Goal: Task Accomplishment & Management: Use online tool/utility

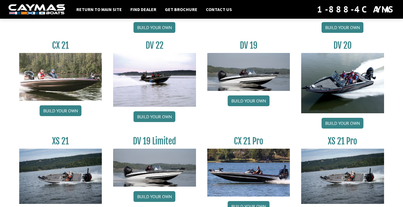
scroll to position [653, 0]
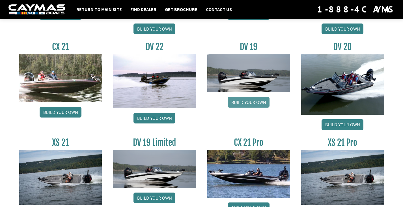
click at [241, 101] on link "Build your own" at bounding box center [249, 102] width 42 height 11
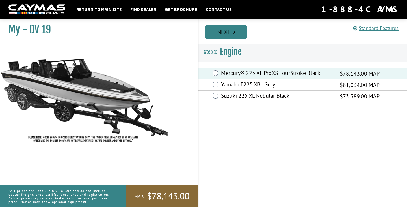
click at [227, 34] on link "Next" at bounding box center [226, 32] width 42 height 14
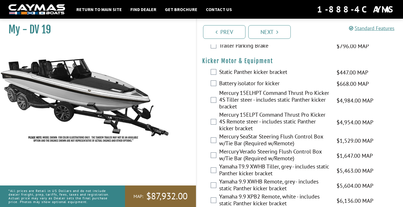
scroll to position [1496, 0]
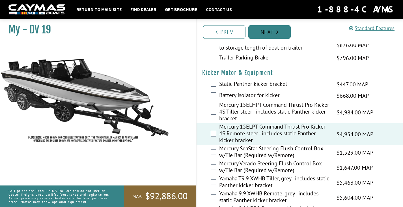
click at [265, 32] on link "Next" at bounding box center [269, 32] width 42 height 14
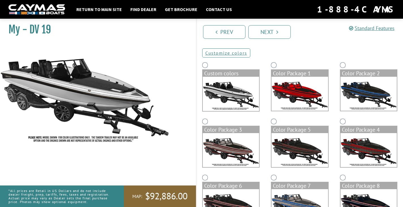
scroll to position [32, 0]
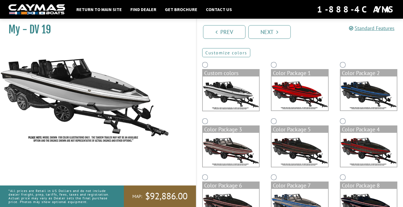
click at [226, 53] on link "Customize colors" at bounding box center [226, 52] width 48 height 9
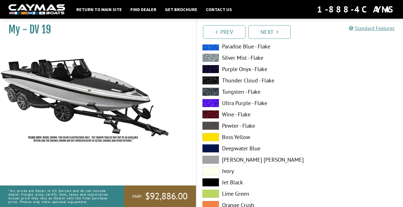
scroll to position [176, 0]
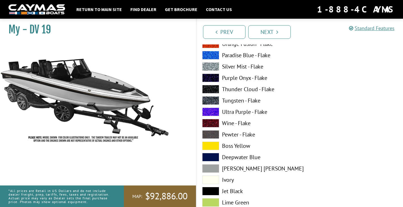
click at [229, 99] on label "Tungsten - Flake" at bounding box center [248, 100] width 92 height 8
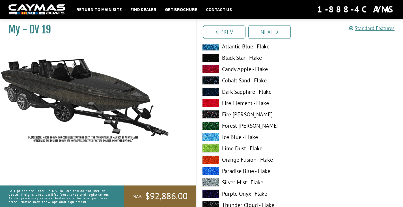
scroll to position [0, 0]
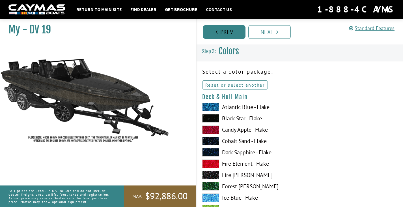
click at [228, 35] on link "Prev" at bounding box center [224, 32] width 42 height 14
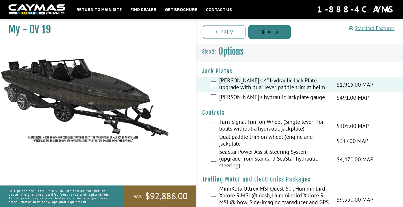
click at [257, 34] on link "Next" at bounding box center [269, 32] width 42 height 14
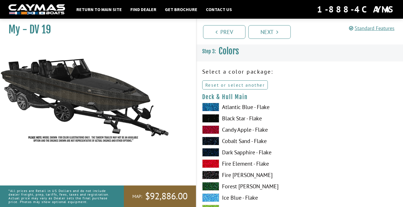
click at [228, 83] on link "Reset or select another" at bounding box center [235, 84] width 66 height 9
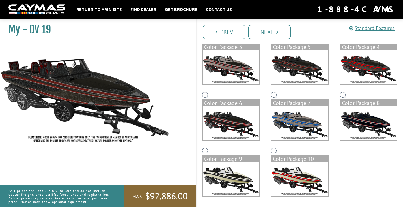
scroll to position [115, 0]
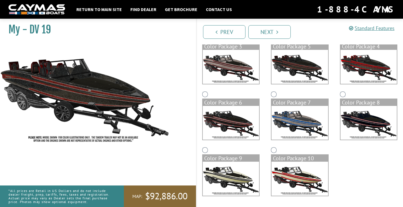
click at [363, 124] on img at bounding box center [368, 123] width 57 height 34
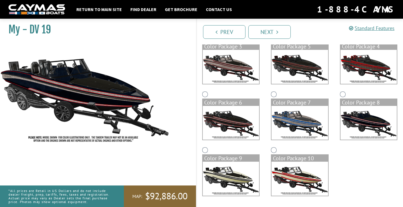
click at [300, 66] on img at bounding box center [299, 67] width 57 height 34
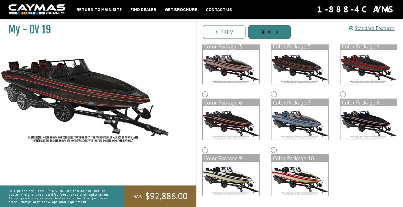
click at [270, 31] on link "Next" at bounding box center [269, 32] width 42 height 14
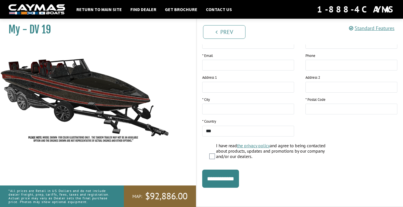
scroll to position [0, 0]
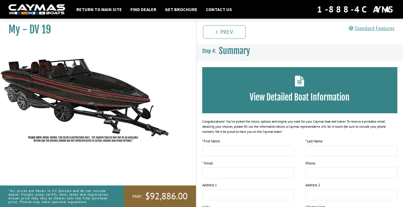
click at [71, 90] on img at bounding box center [85, 94] width 170 height 103
click at [104, 9] on link "Return to main site" at bounding box center [98, 9] width 51 height 7
